Goal: Transaction & Acquisition: Purchase product/service

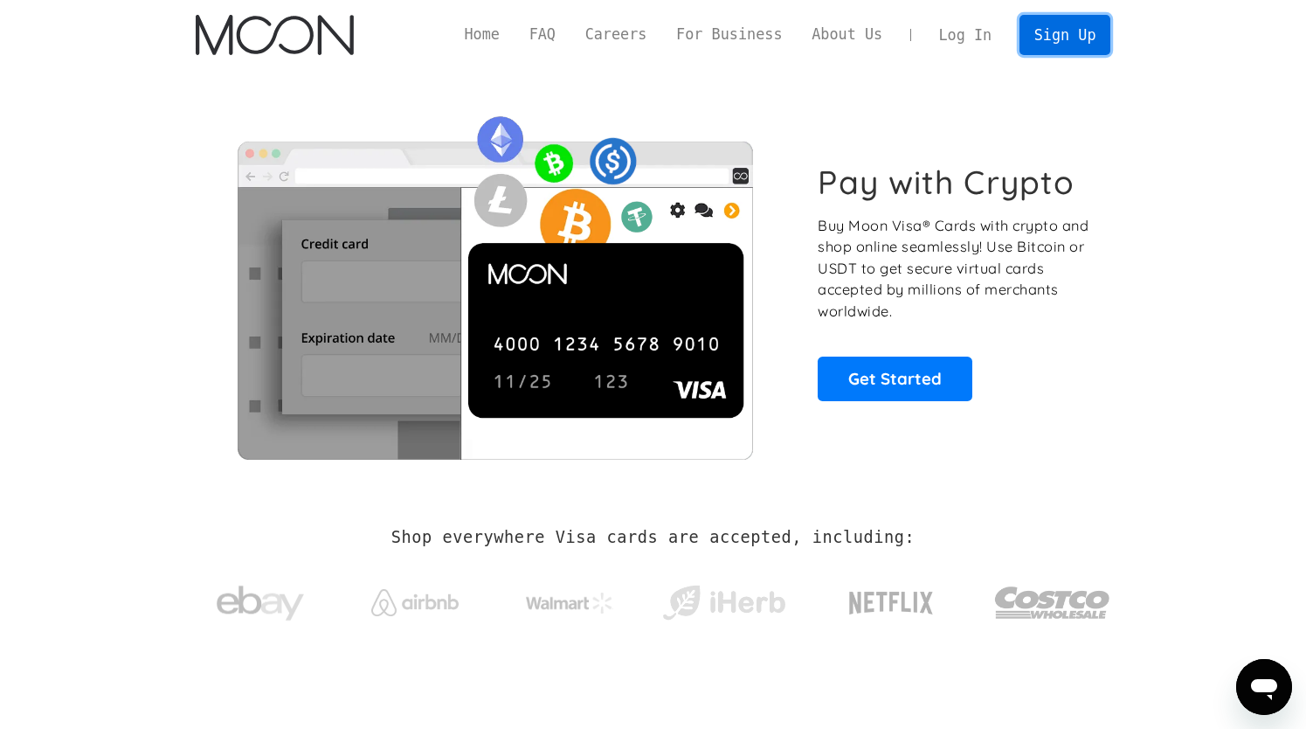
click at [1045, 38] on link "Sign Up" at bounding box center [1065, 34] width 91 height 39
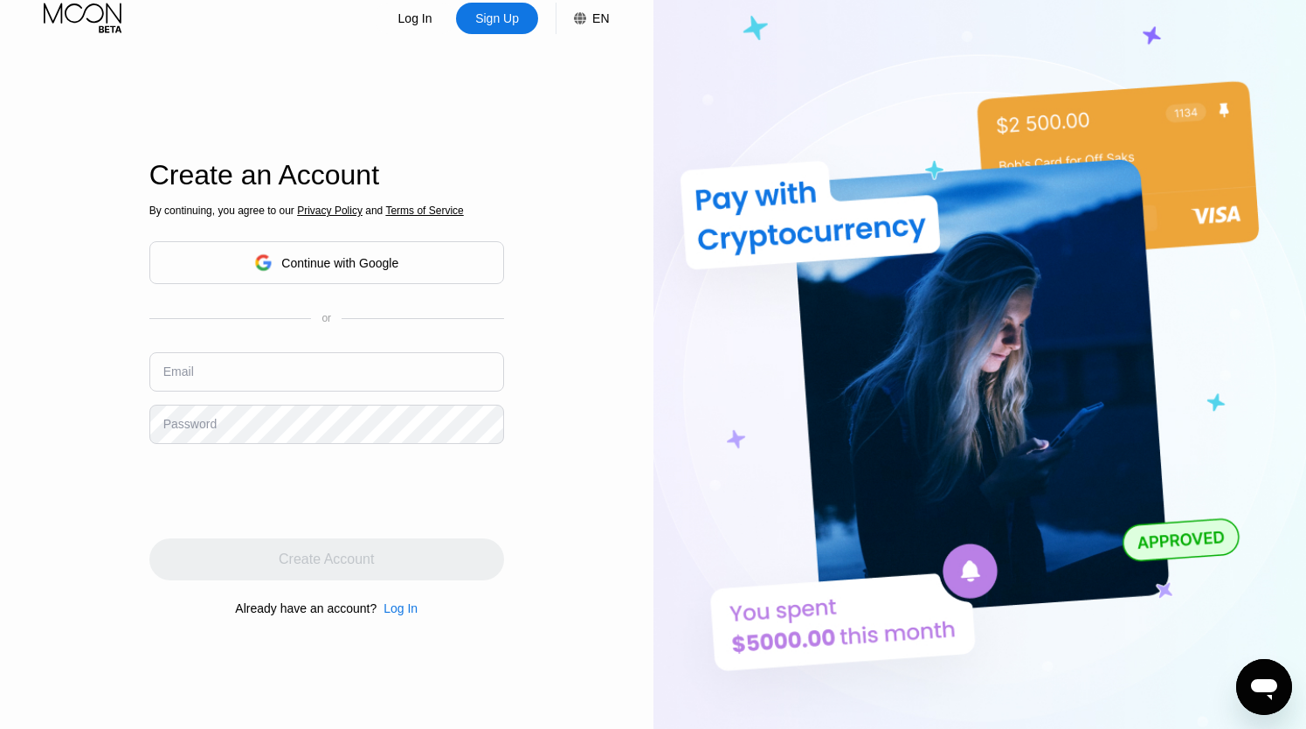
scroll to position [38, 0]
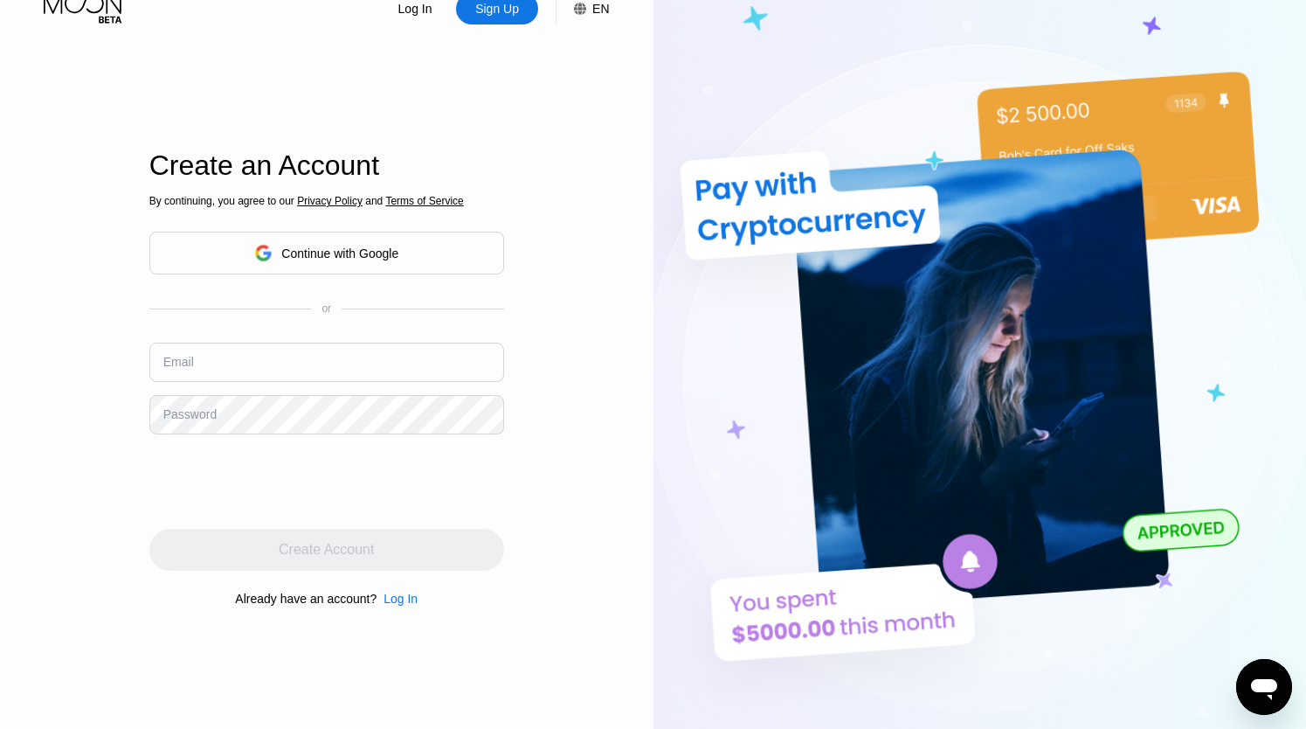
click at [308, 248] on div "Continue with Google" at bounding box center [339, 253] width 117 height 14
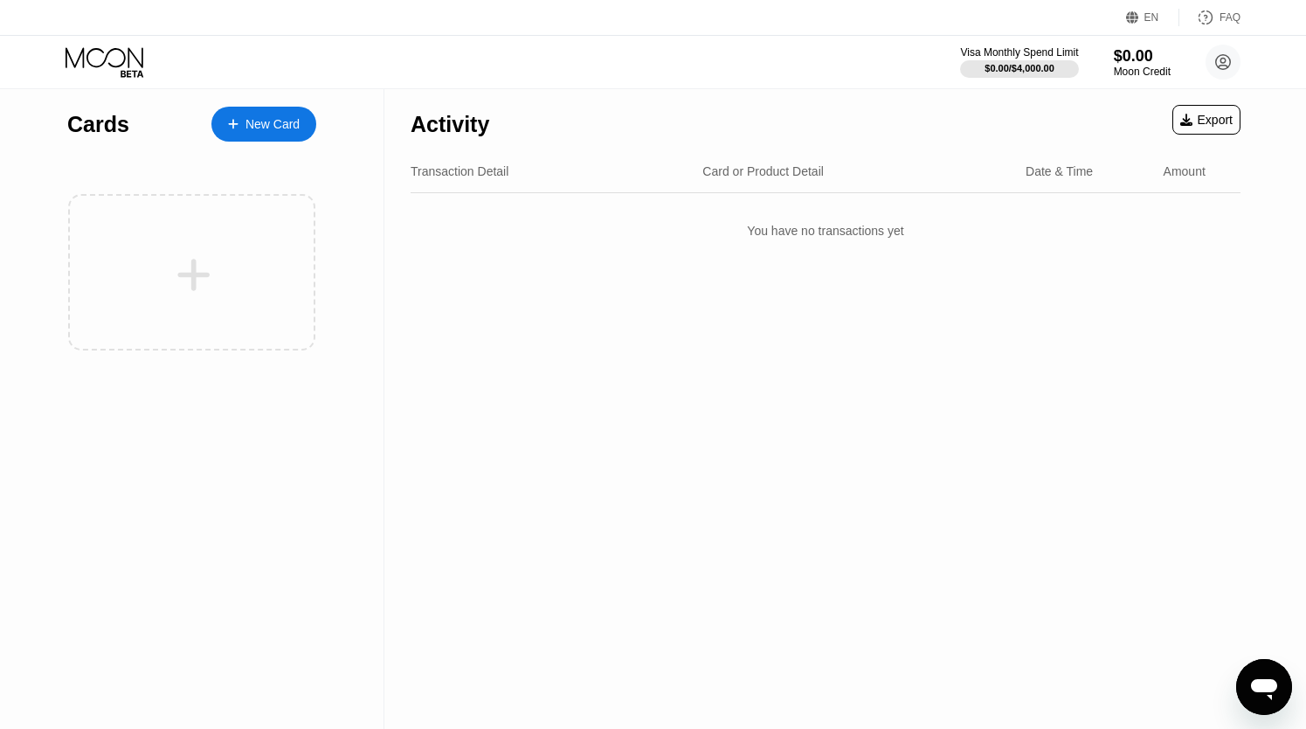
click at [281, 129] on div "New Card" at bounding box center [273, 124] width 54 height 15
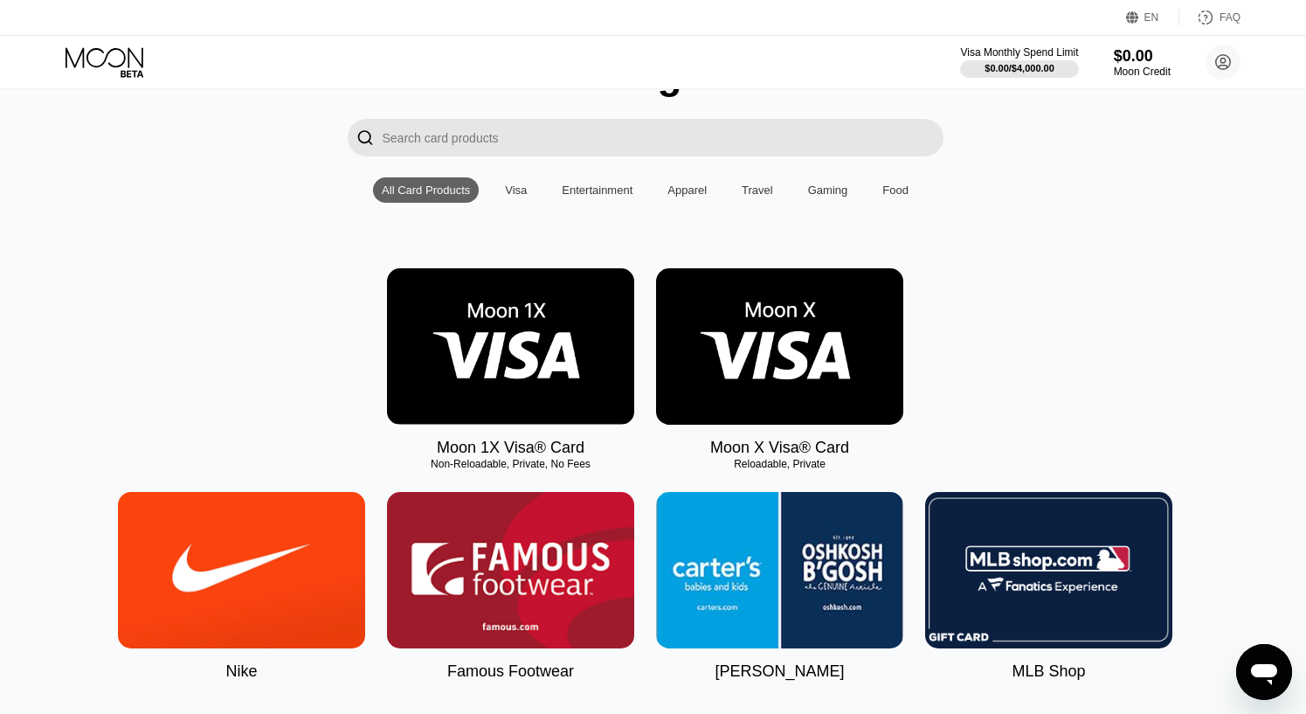
scroll to position [95, 8]
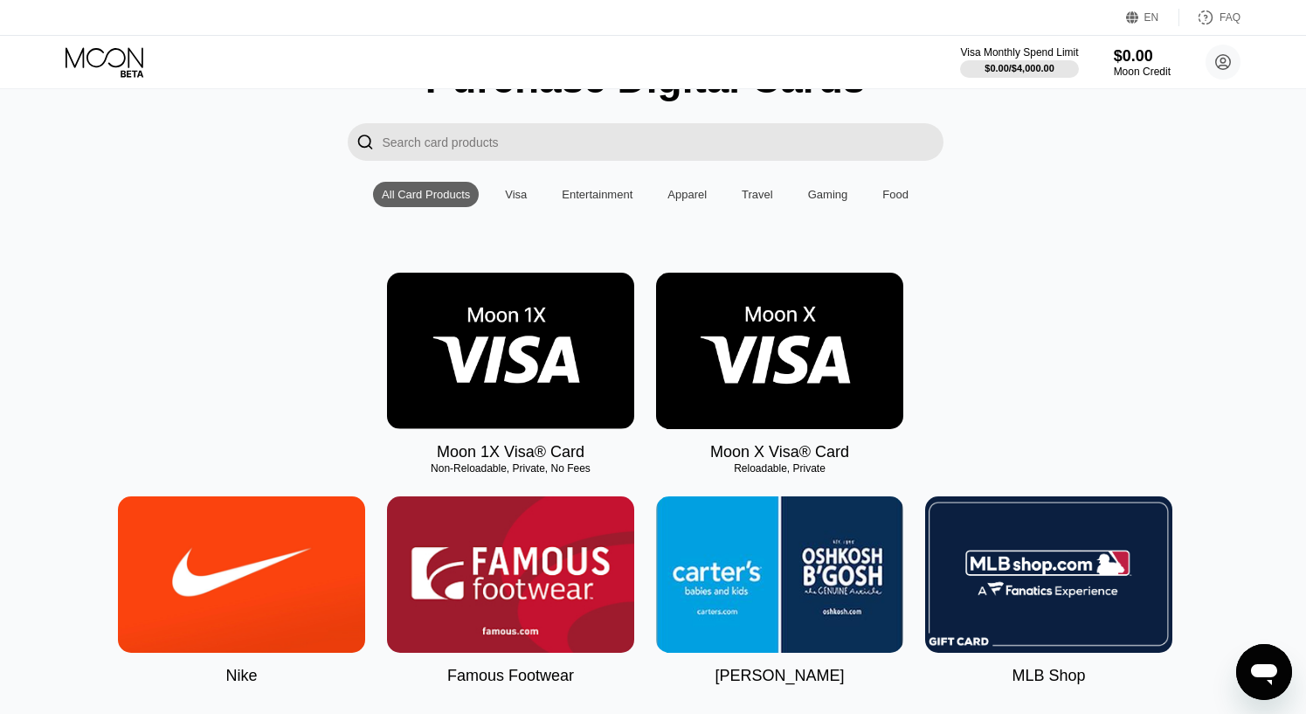
click at [511, 364] on img at bounding box center [510, 351] width 247 height 156
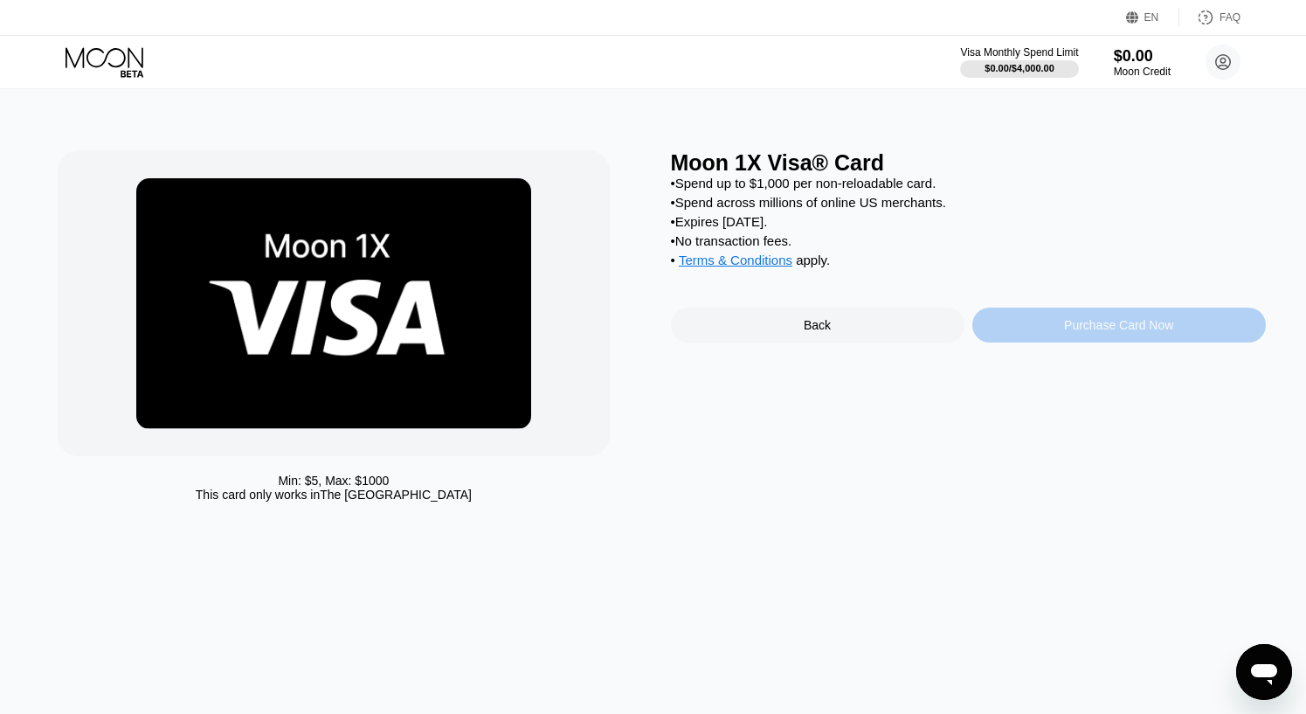
click at [1067, 332] on div "Purchase Card Now" at bounding box center [1118, 325] width 109 height 14
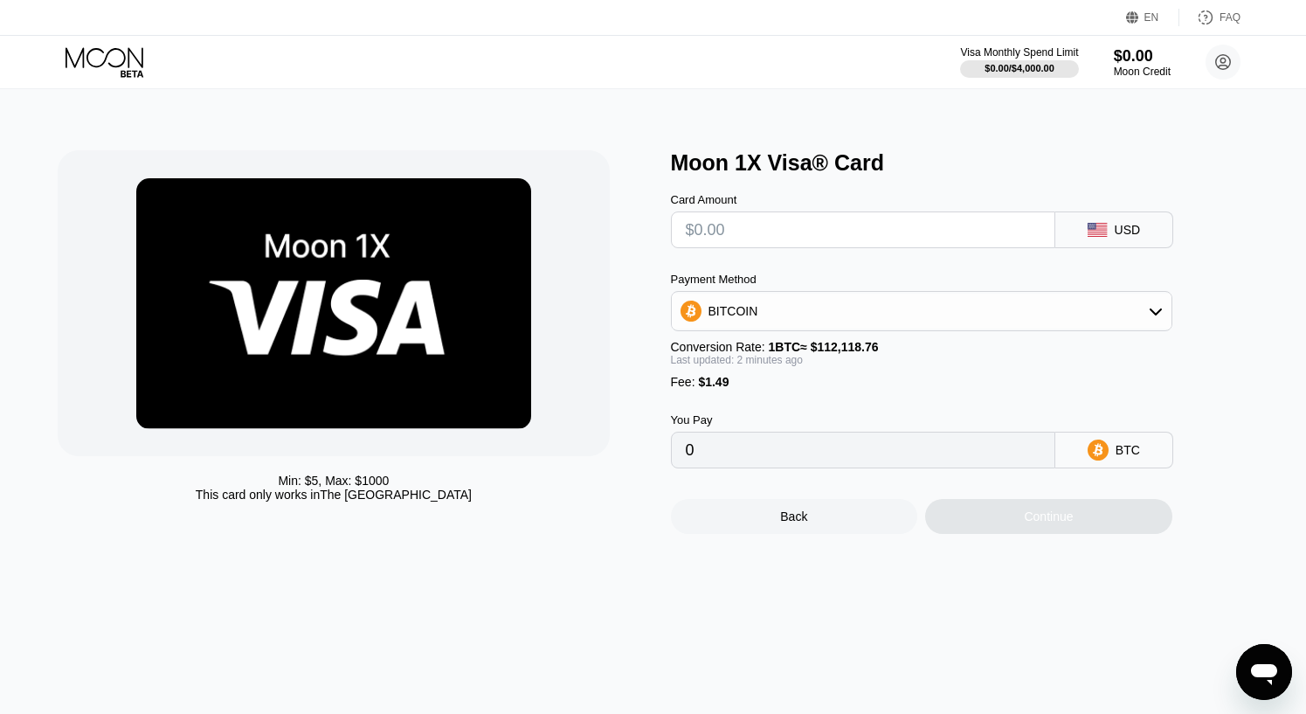
click at [918, 236] on input "text" at bounding box center [863, 229] width 355 height 35
type input "$95"
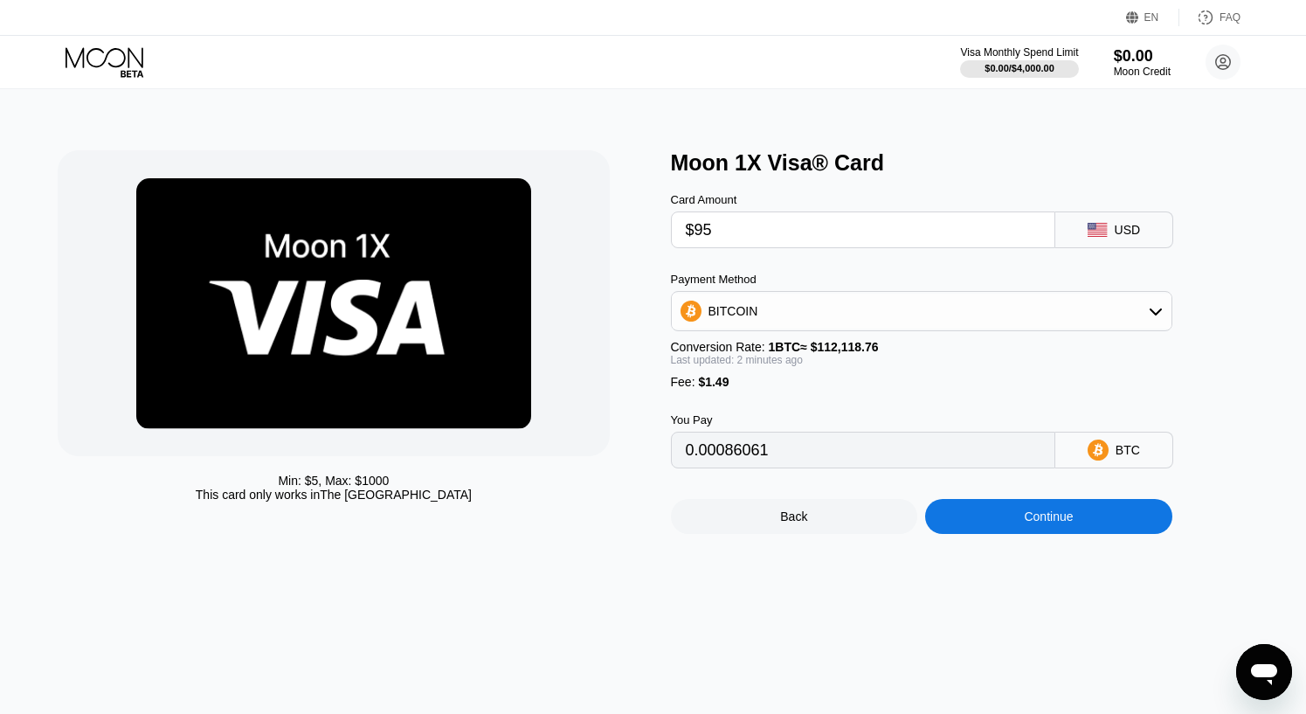
type input "0.00086061"
click at [1017, 530] on div "Continue" at bounding box center [1048, 516] width 247 height 35
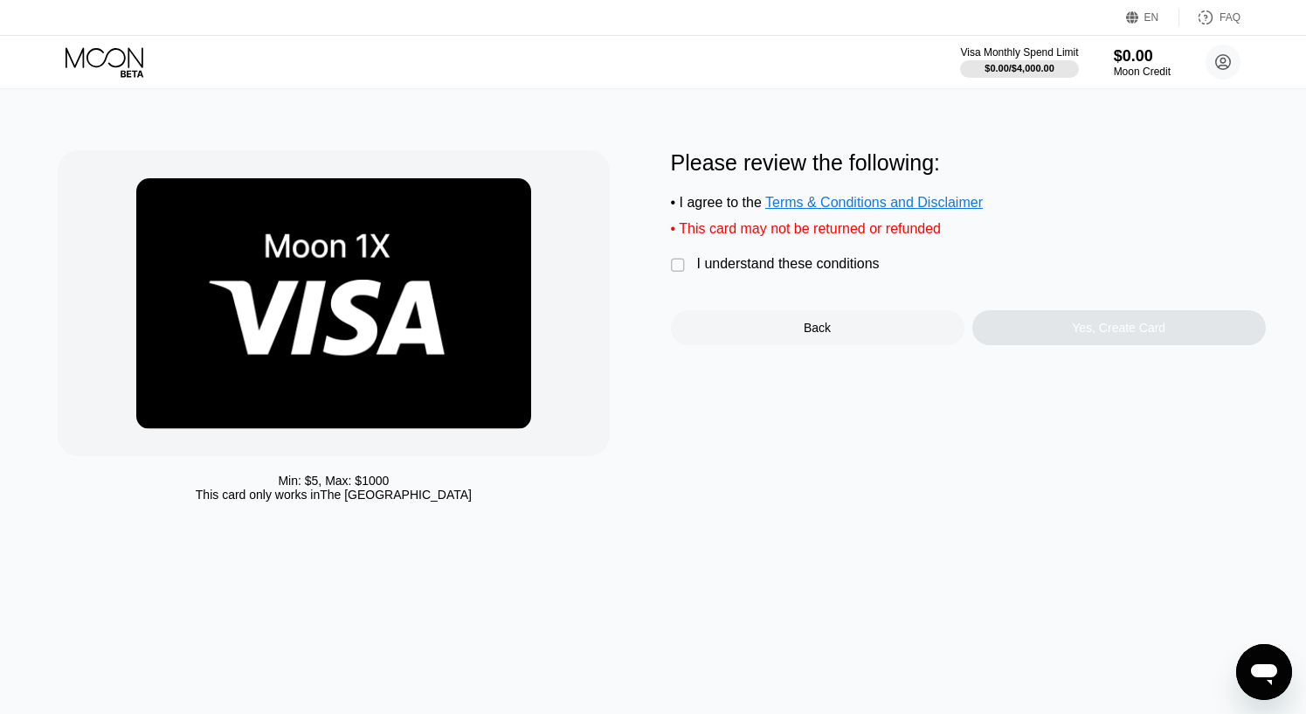
click at [773, 337] on div "Back" at bounding box center [818, 327] width 294 height 35
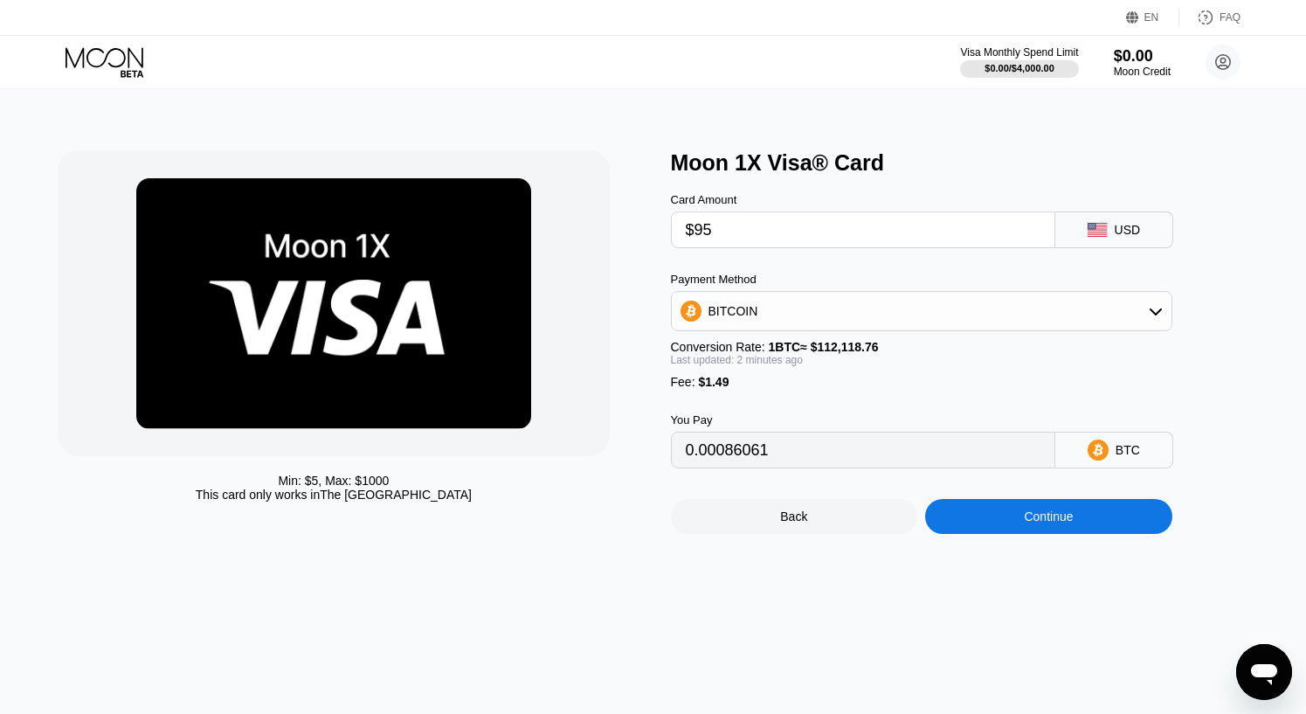
click at [744, 235] on input "$95" at bounding box center [863, 229] width 355 height 35
type input "$9"
type input "0.00009357"
type input "$90"
type input "0.00081601"
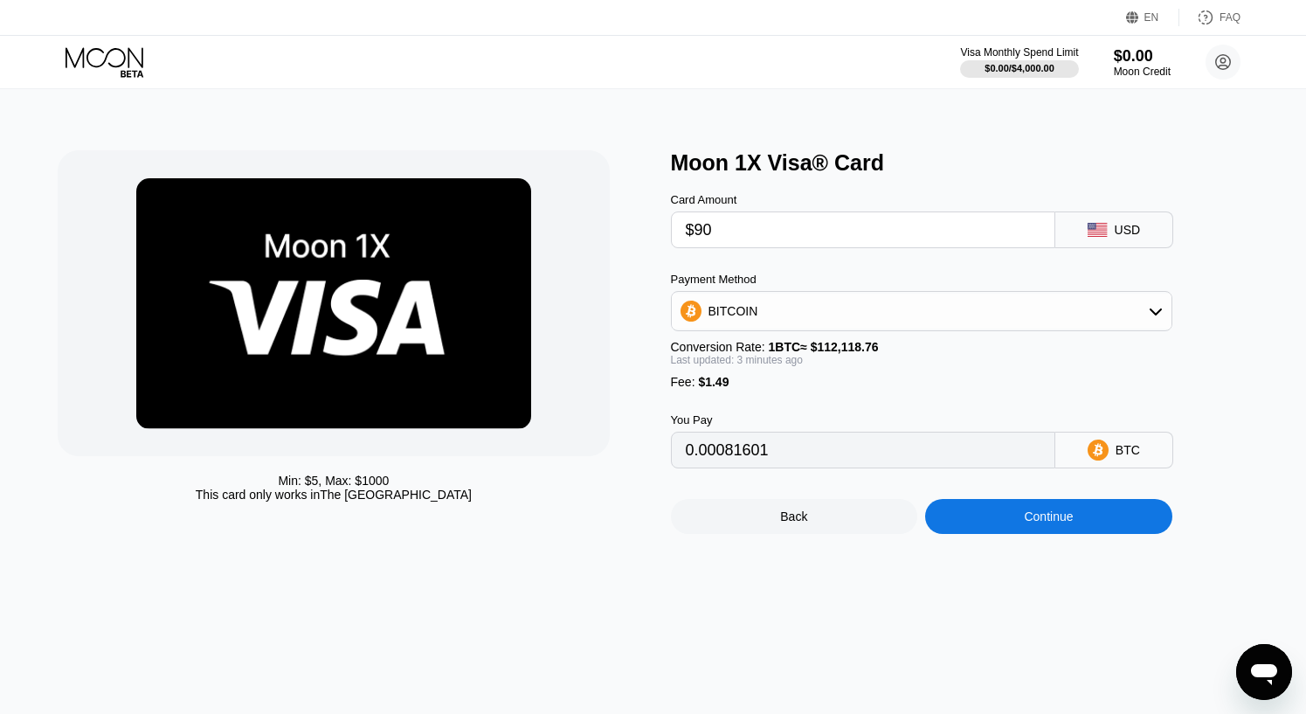
type input "$90"
click at [1055, 523] on div "Continue" at bounding box center [1048, 516] width 49 height 14
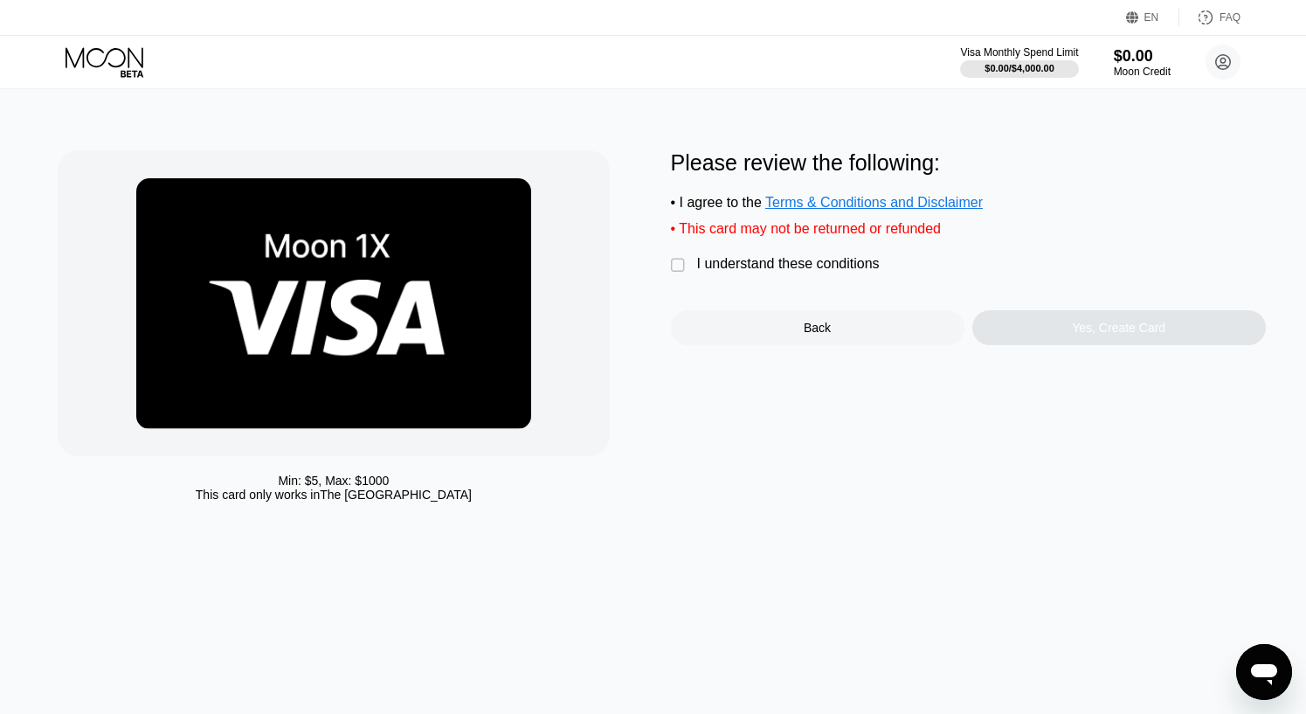
click at [681, 273] on div "" at bounding box center [679, 265] width 17 height 17
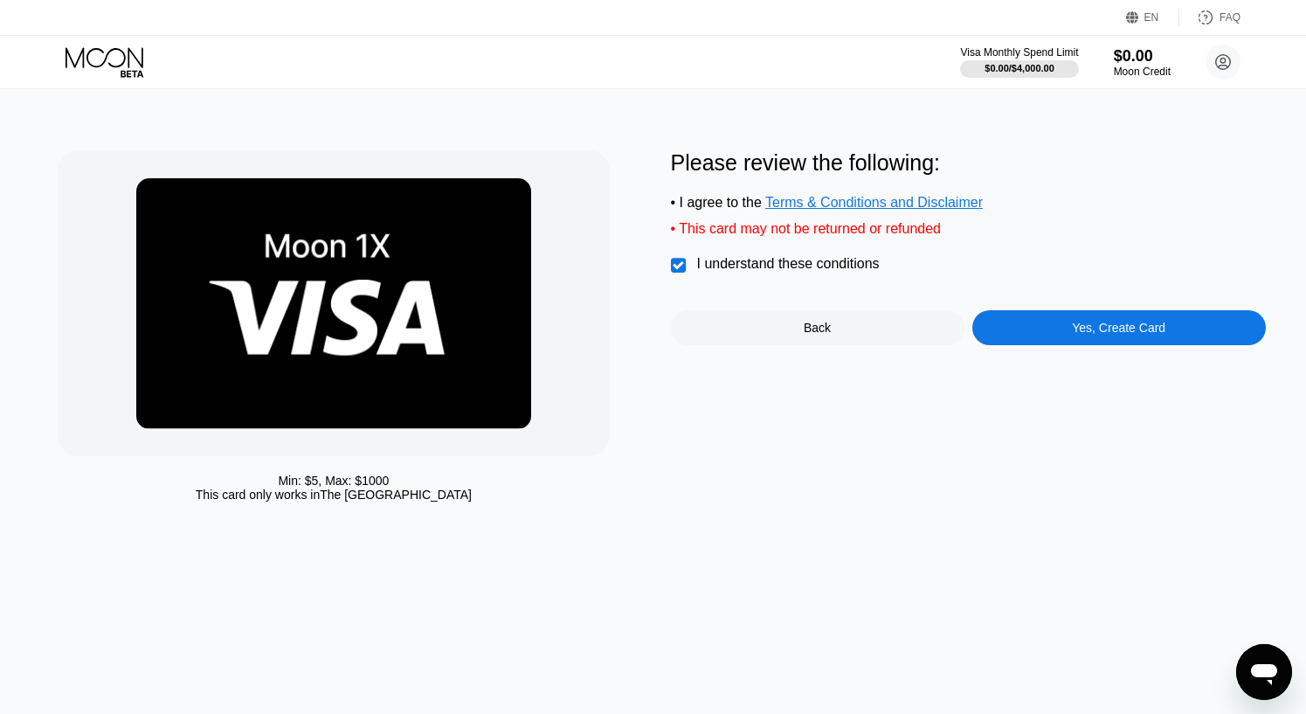
click at [1080, 335] on div "Yes, Create Card" at bounding box center [1118, 328] width 93 height 14
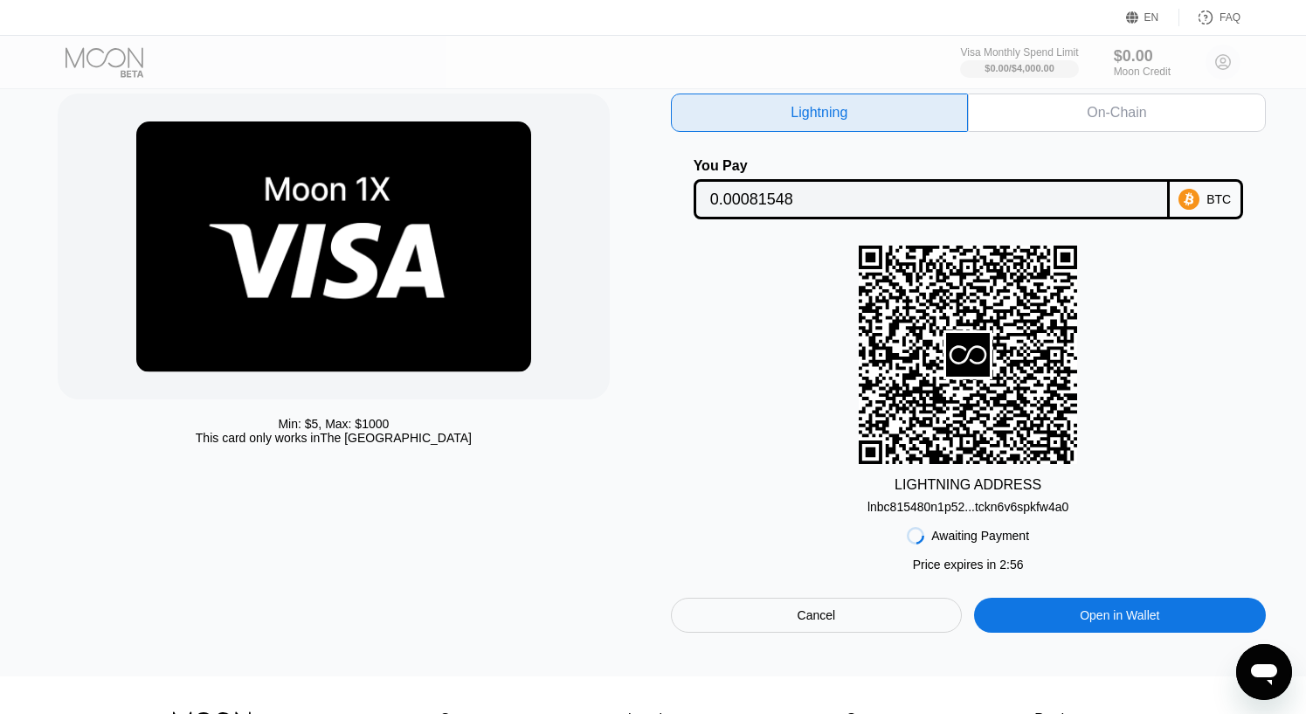
scroll to position [62, 0]
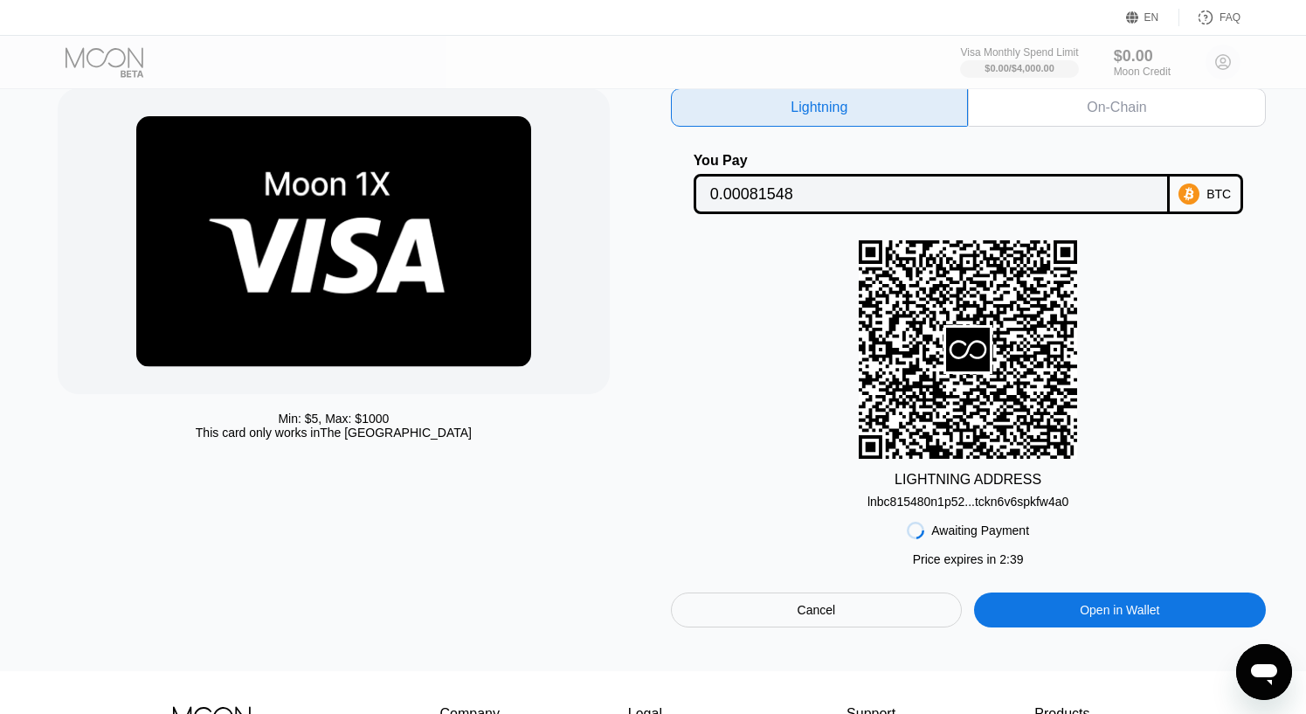
click at [989, 509] on div "lnbc815480n1p52...tckn6v6spkfw4a0" at bounding box center [968, 502] width 201 height 14
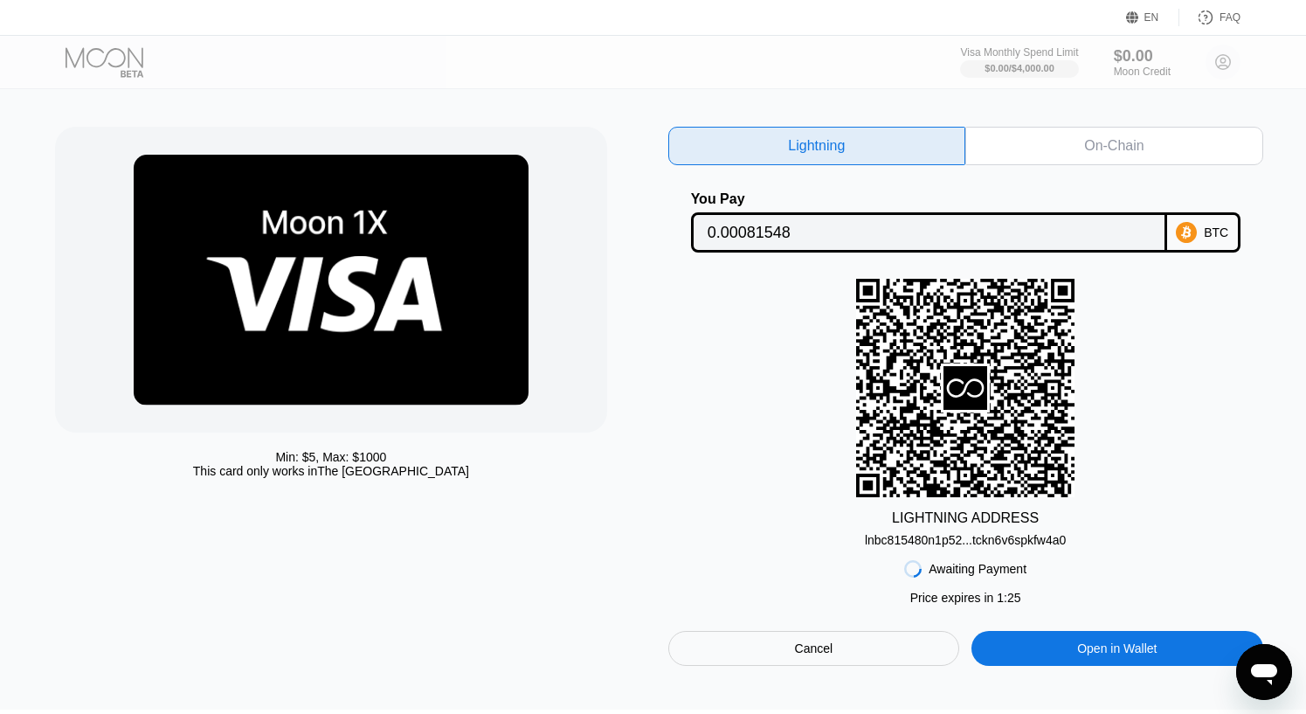
scroll to position [0, 3]
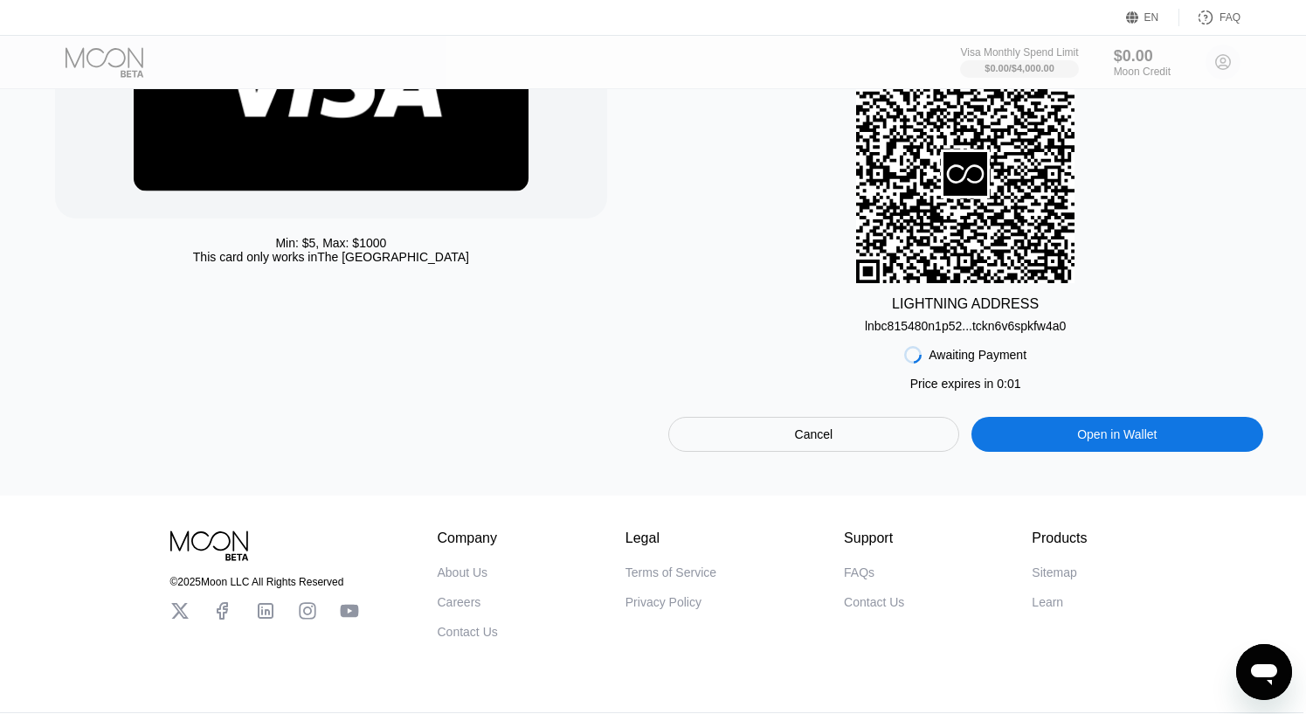
scroll to position [298, 3]
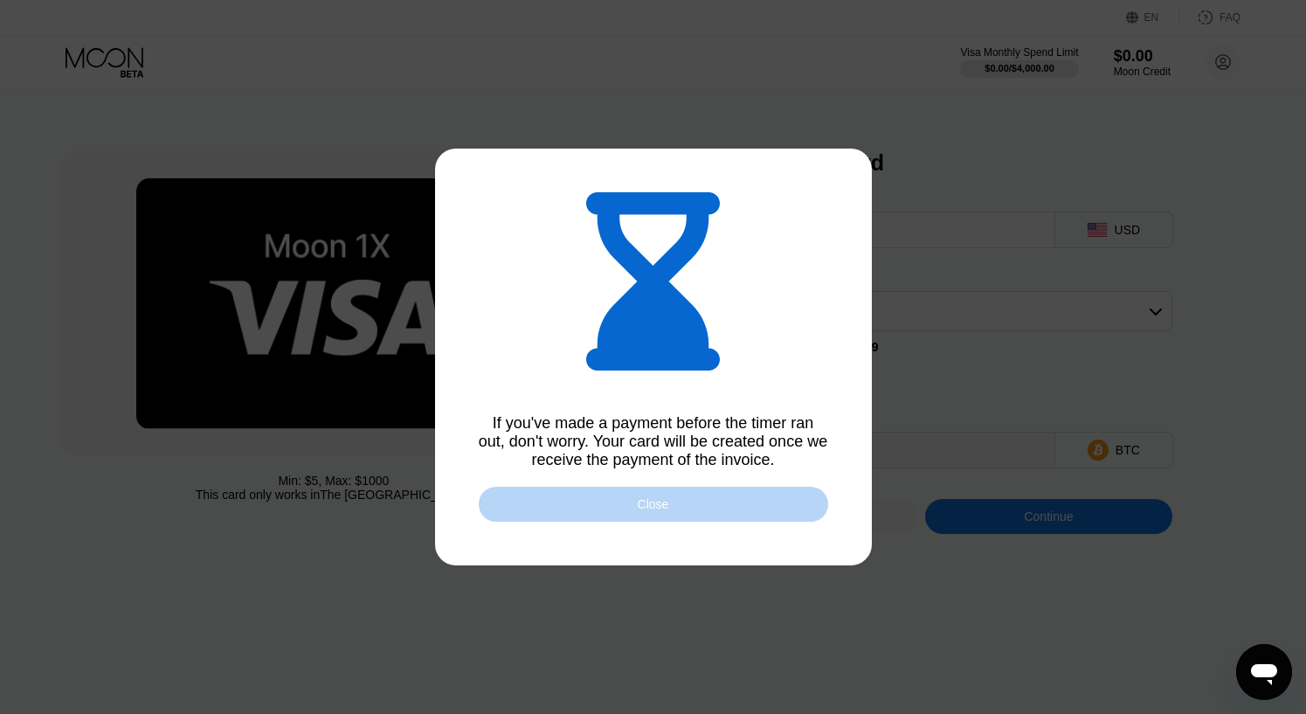
click at [647, 506] on div "Close" at bounding box center [653, 504] width 31 height 14
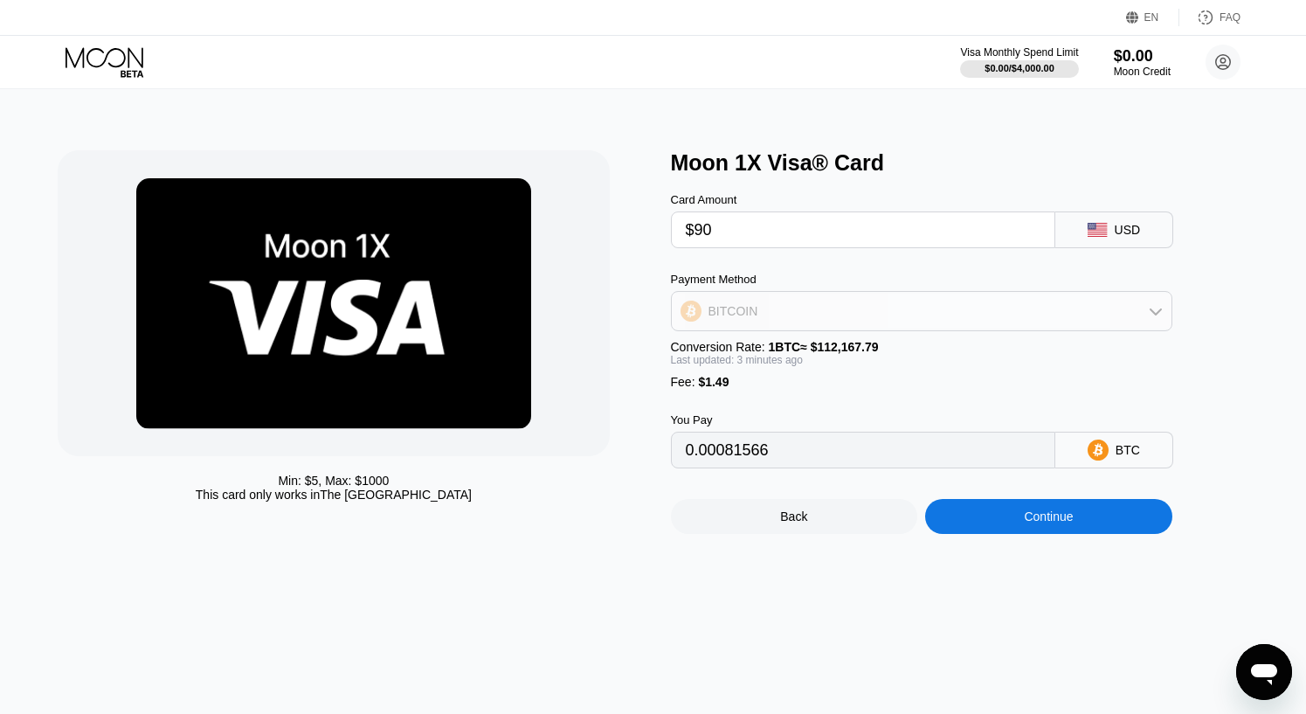
click at [1160, 315] on icon at bounding box center [1156, 311] width 14 height 14
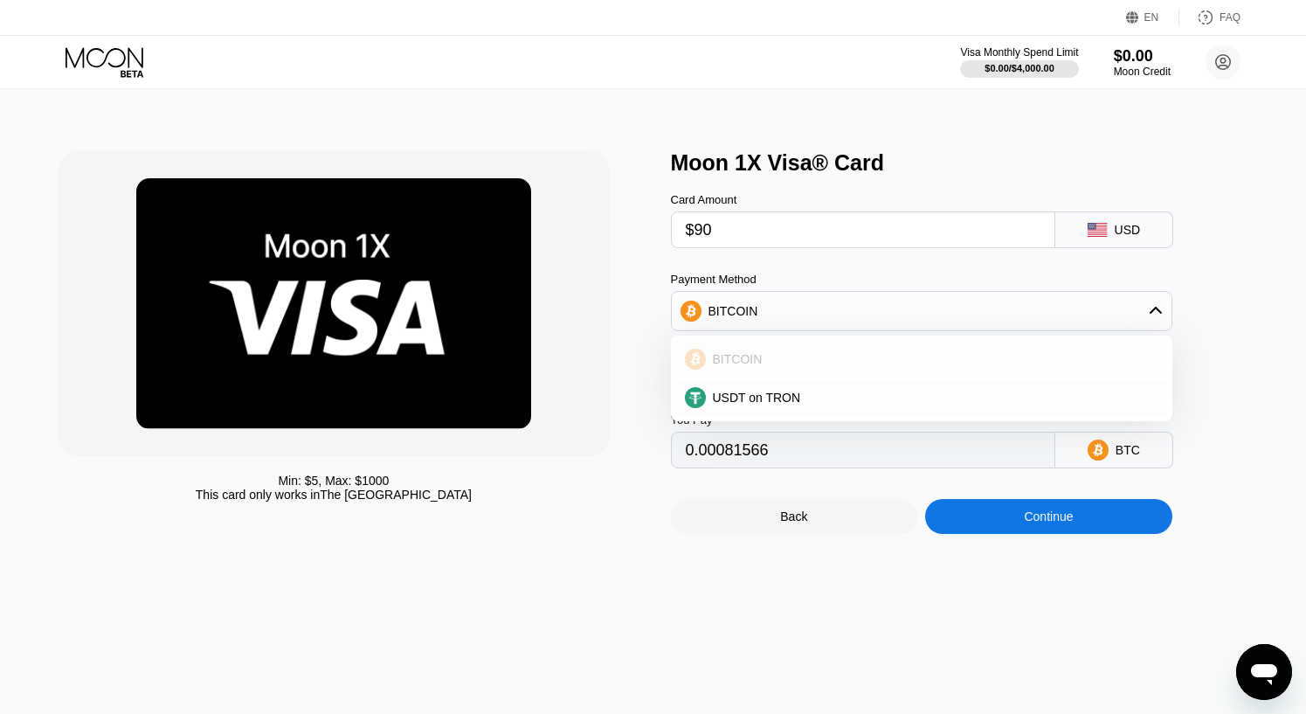
click at [774, 366] on div "BITCOIN" at bounding box center [932, 359] width 453 height 14
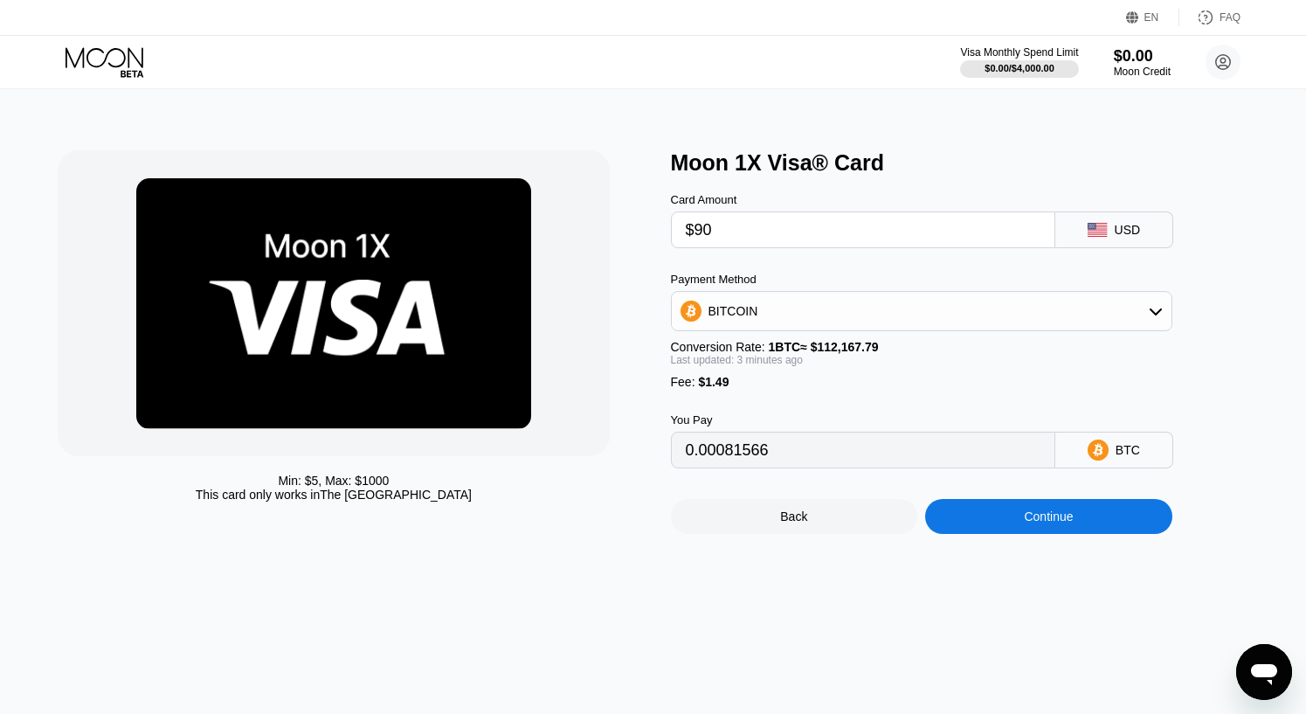
click at [1006, 533] on div "Continue" at bounding box center [1048, 516] width 247 height 35
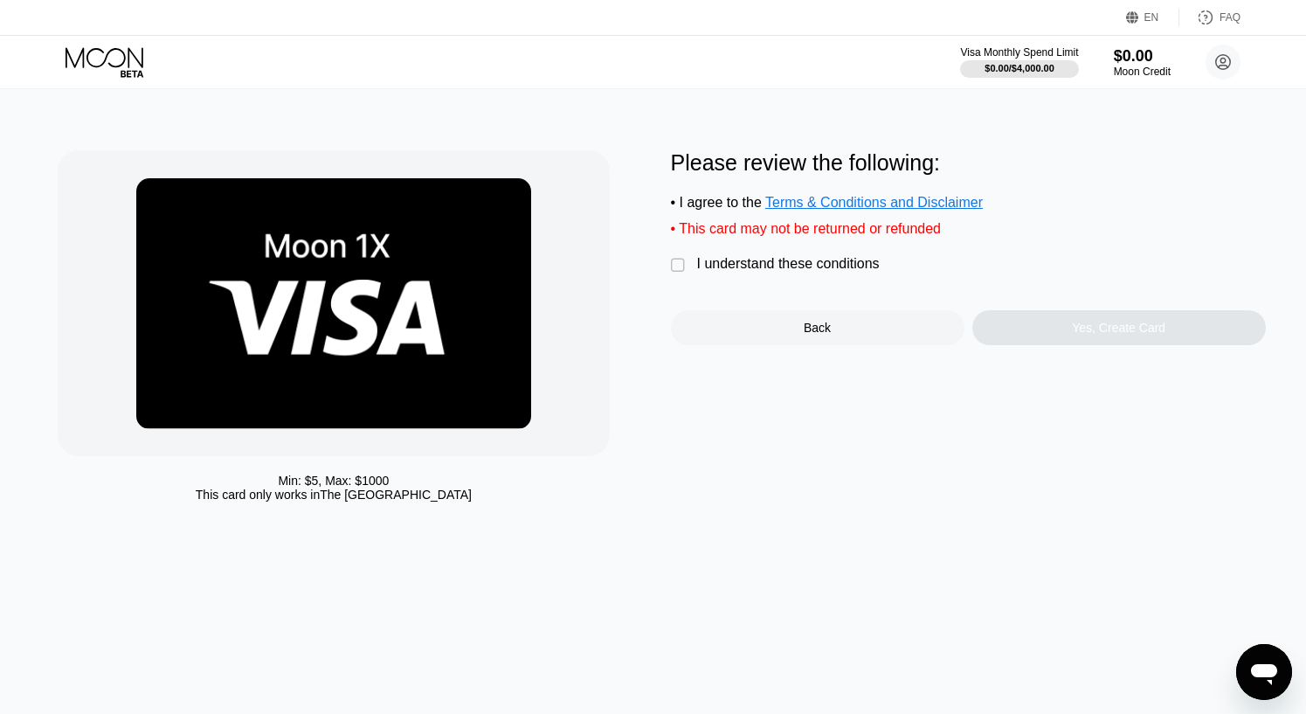
click at [675, 268] on div "" at bounding box center [679, 265] width 17 height 17
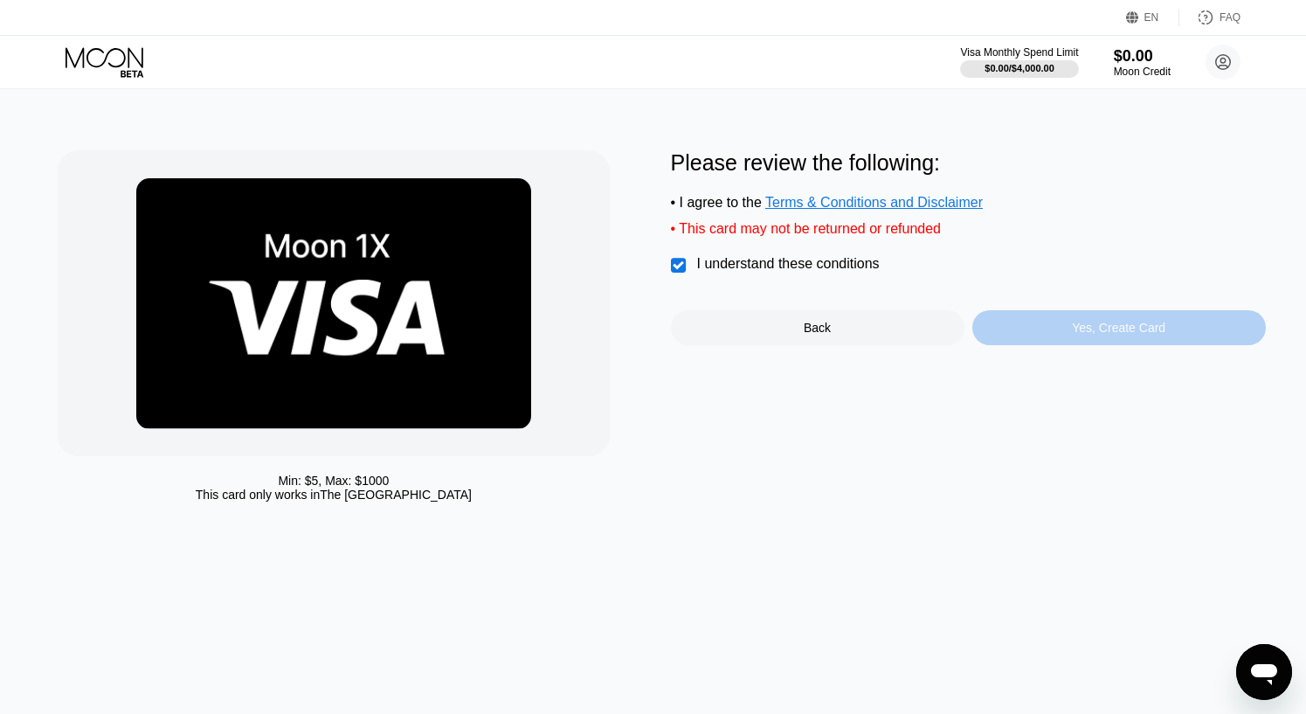
click at [1068, 342] on div "Yes, Create Card" at bounding box center [1120, 327] width 294 height 35
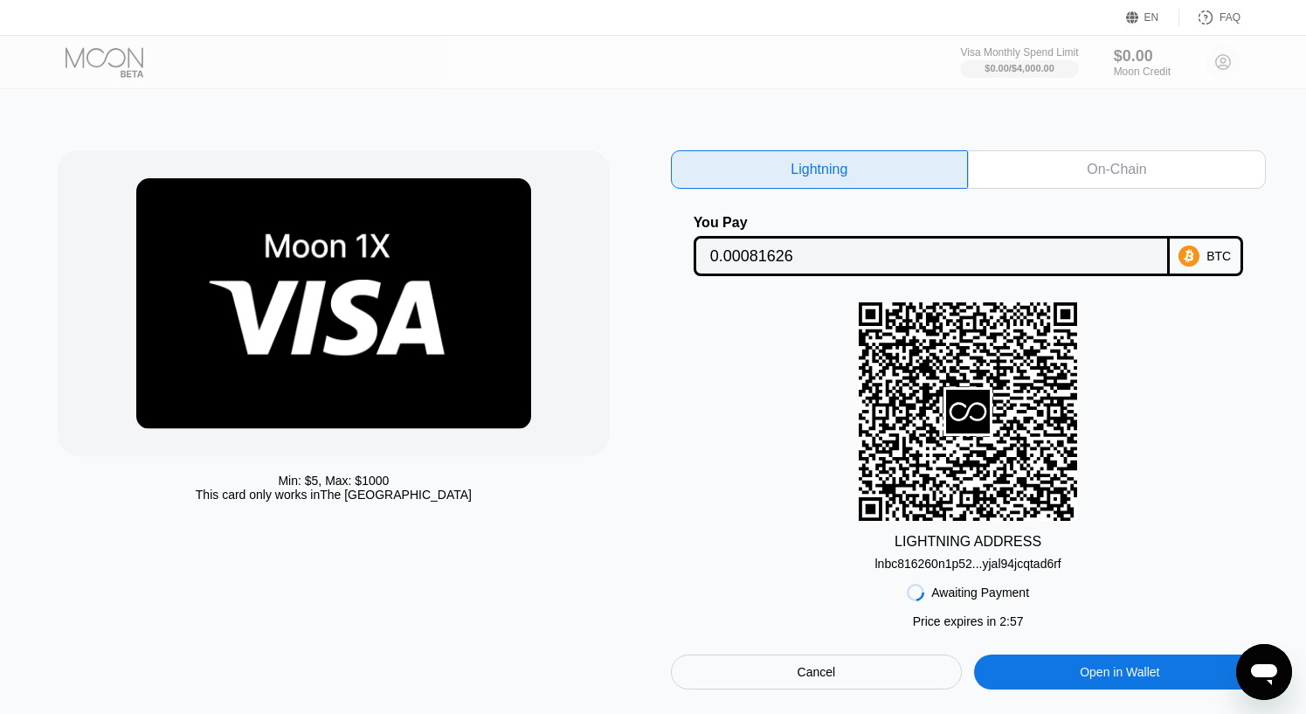
click at [889, 571] on div "lnbc816260n1p52...yjal94jcqtad6rf" at bounding box center [968, 564] width 186 height 14
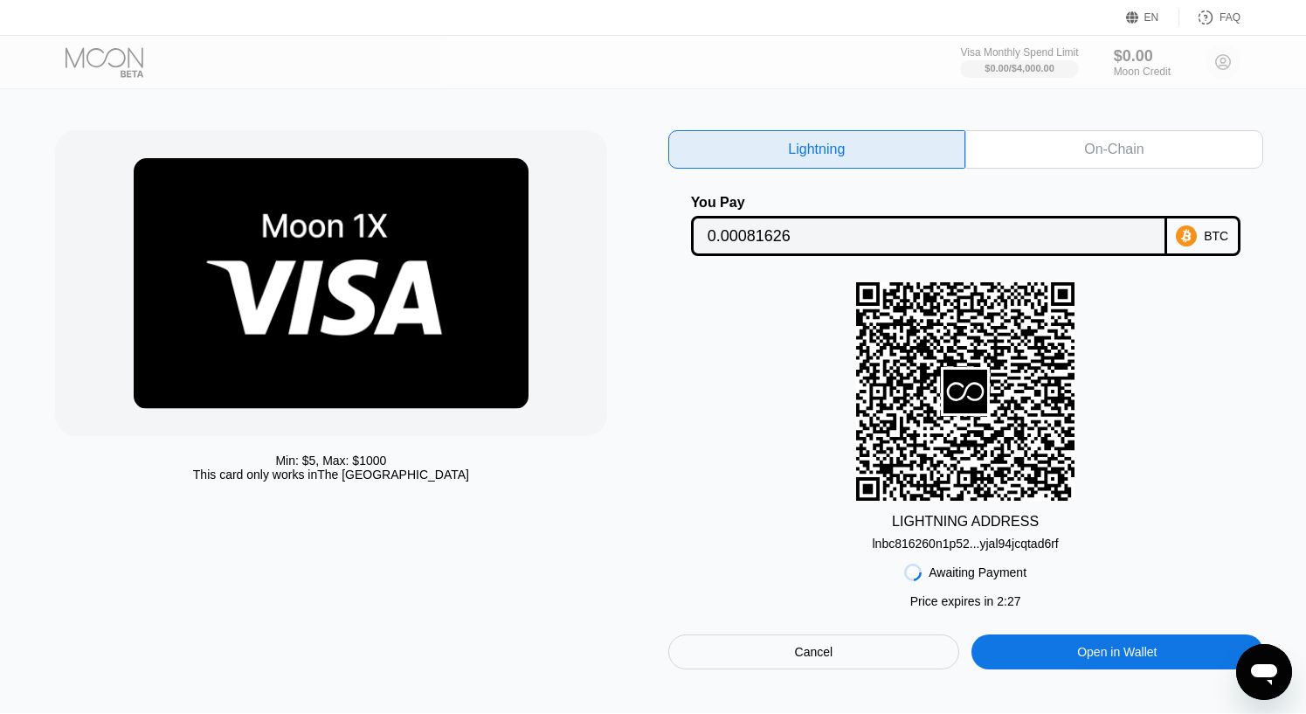
scroll to position [0, 3]
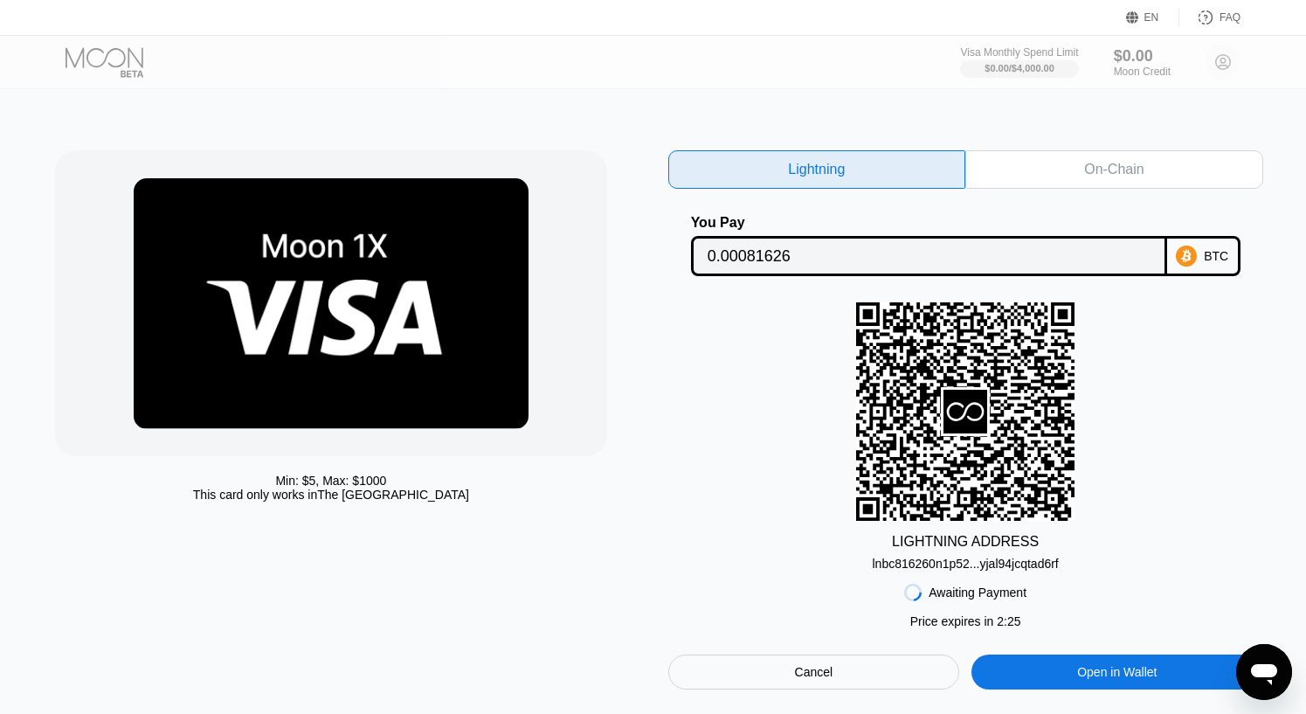
click at [1066, 163] on div "On-Chain" at bounding box center [1115, 169] width 298 height 38
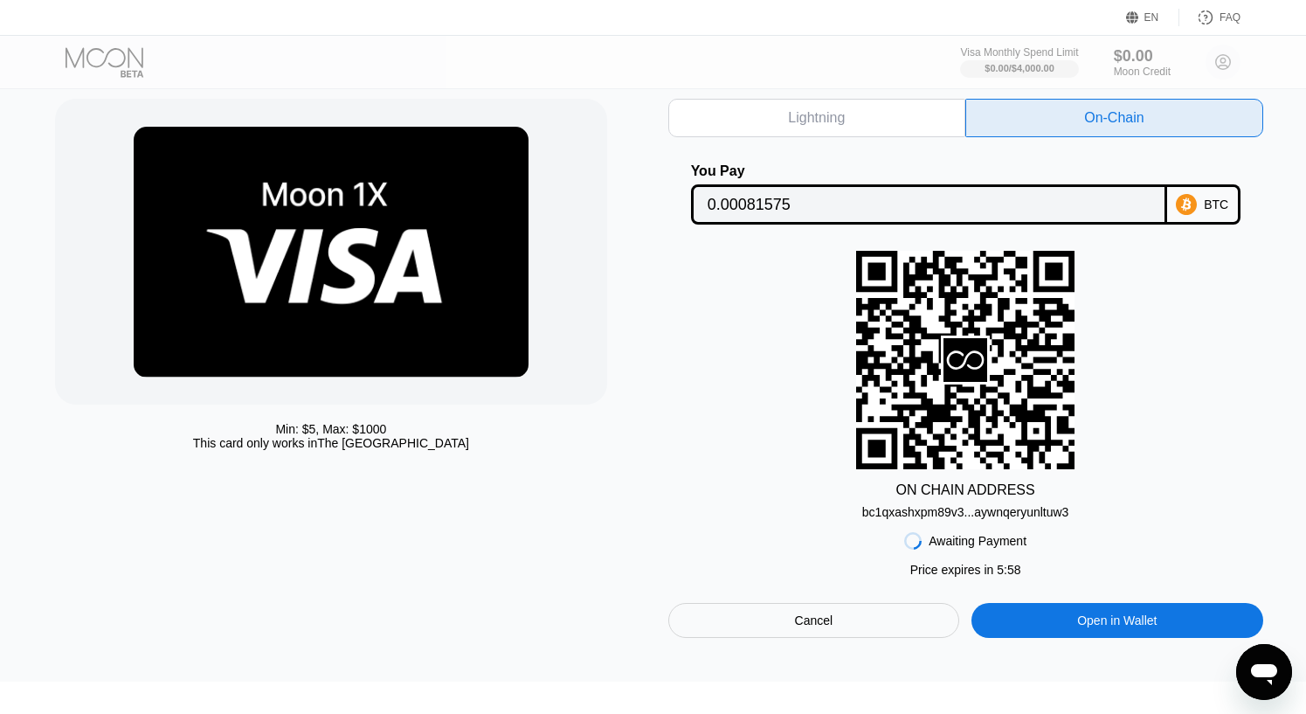
scroll to position [52, 3]
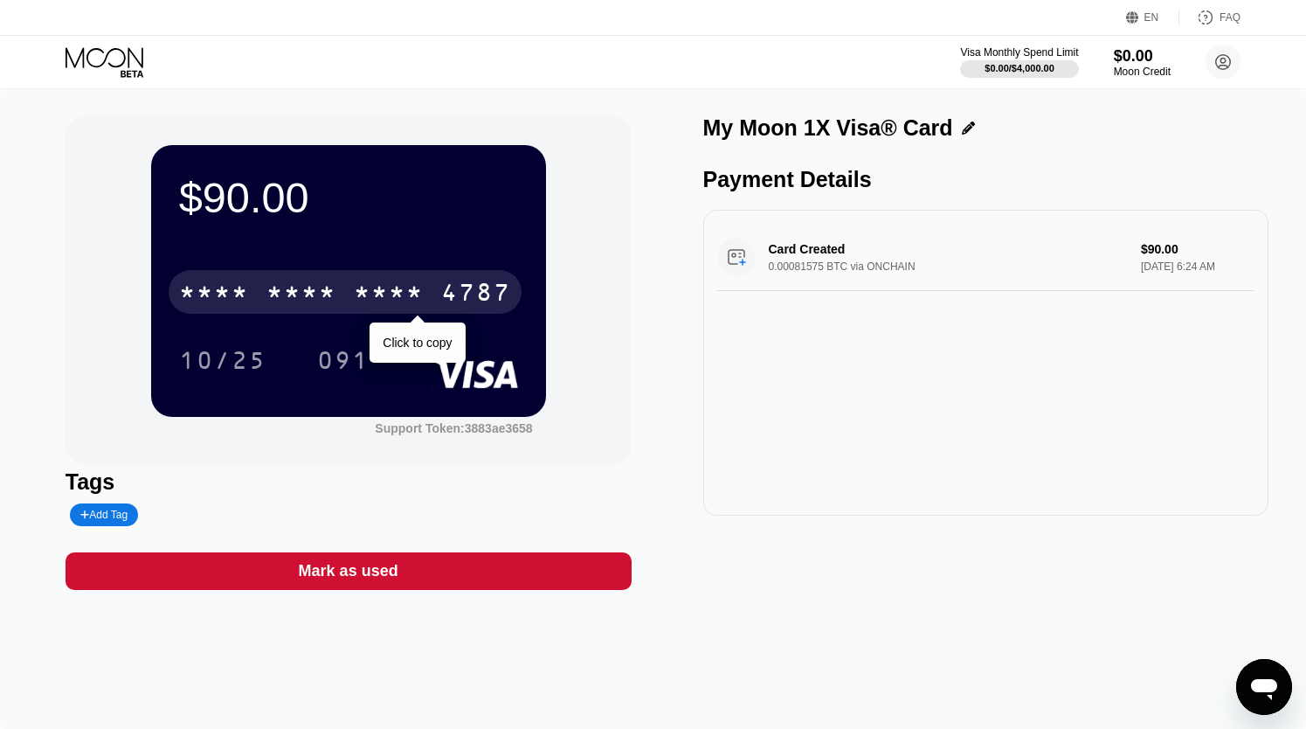
click at [364, 298] on div "* * * *" at bounding box center [389, 294] width 70 height 28
